Goal: Task Accomplishment & Management: Manage account settings

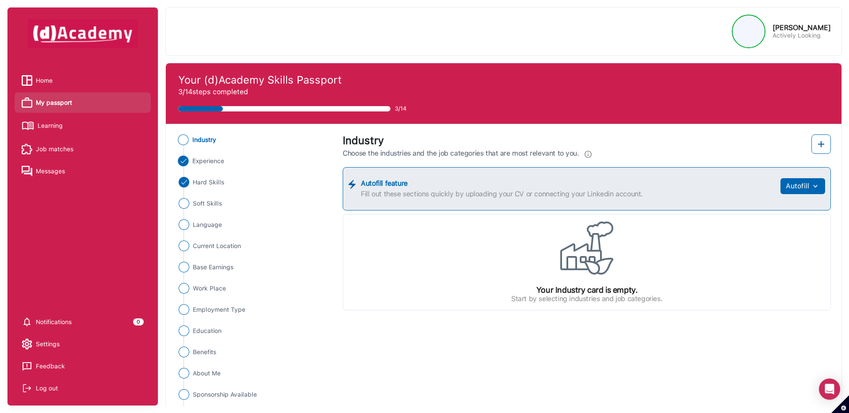
click at [200, 161] on span "Experience" at bounding box center [208, 161] width 32 height 9
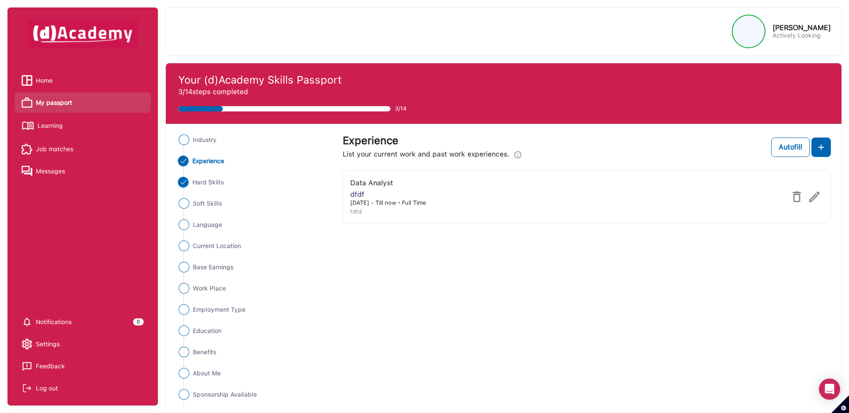
click at [226, 183] on Skills "Hard Skills" at bounding box center [254, 182] width 157 height 11
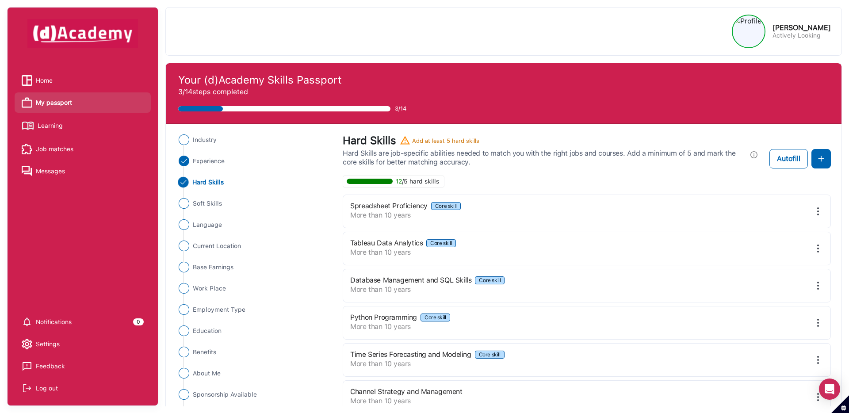
click at [209, 184] on span "Hard Skills" at bounding box center [208, 182] width 32 height 9
click at [212, 159] on span "Experience" at bounding box center [208, 161] width 32 height 9
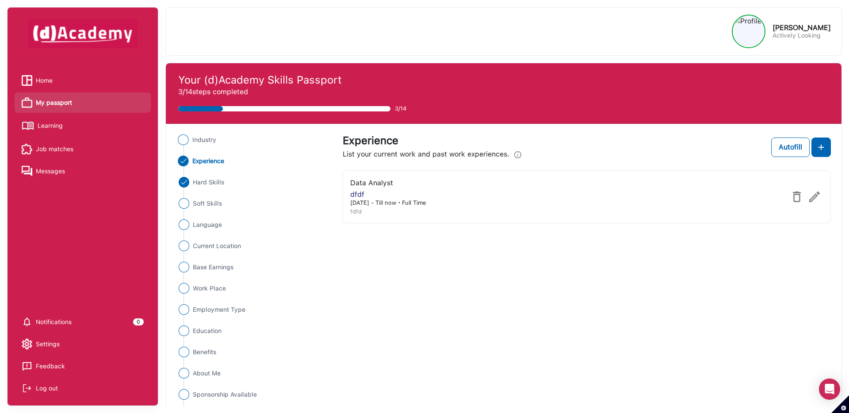
click at [210, 138] on span "Industry" at bounding box center [204, 139] width 24 height 9
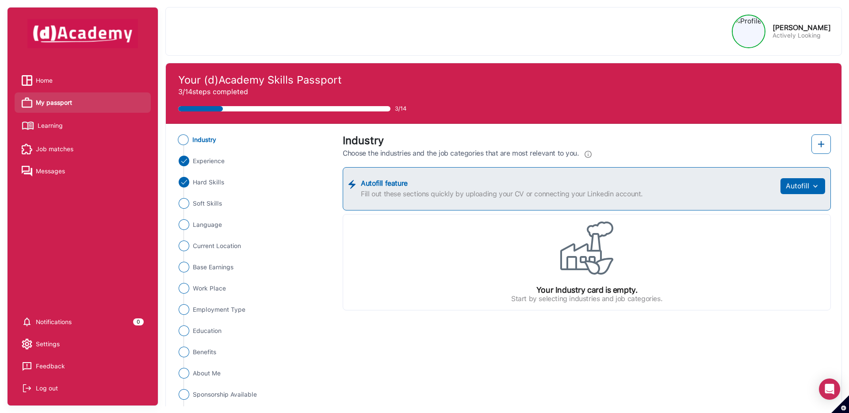
click at [46, 77] on span "Home" at bounding box center [44, 80] width 17 height 13
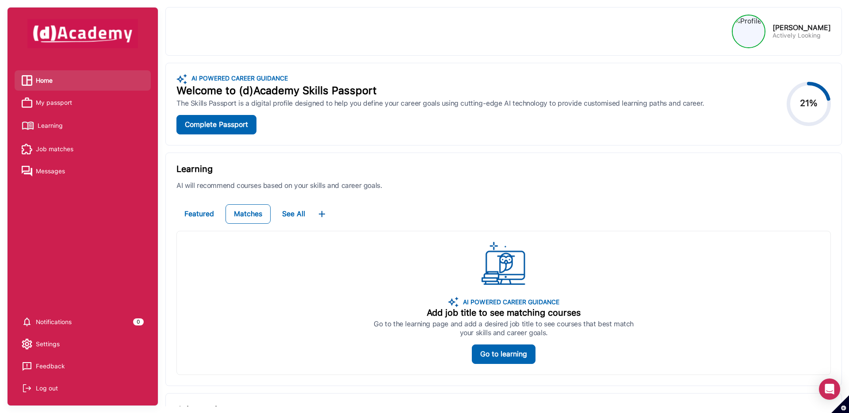
click at [62, 102] on span "My passport" at bounding box center [54, 102] width 36 height 13
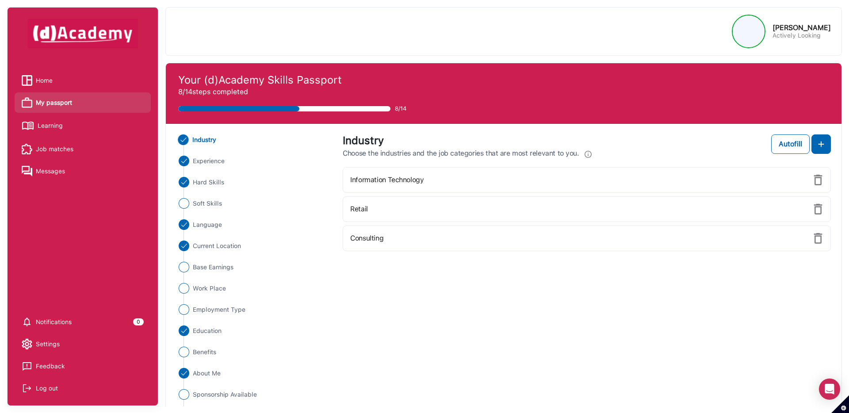
click at [47, 391] on div "Log out" at bounding box center [47, 388] width 22 height 13
